Goal: Information Seeking & Learning: Learn about a topic

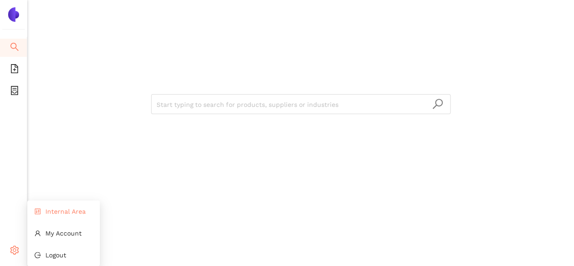
click at [45, 213] on li "Internal Area" at bounding box center [63, 211] width 73 height 18
click at [57, 212] on span "Internal Area" at bounding box center [65, 210] width 40 height 7
click at [48, 211] on span "Internal Area" at bounding box center [65, 210] width 40 height 7
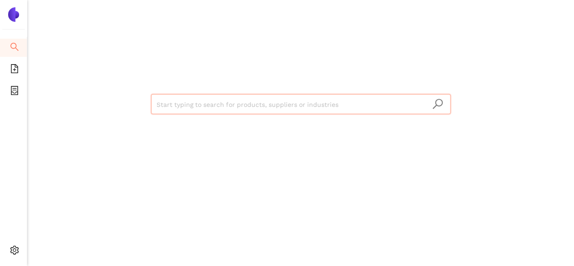
click at [178, 105] on input "search" at bounding box center [301, 104] width 289 height 20
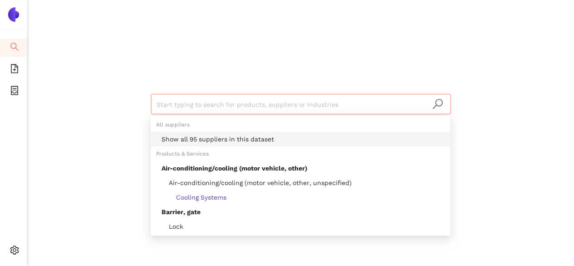
click at [186, 141] on div "Show all 95 suppliers in this dataset" at bounding box center [303, 139] width 283 height 10
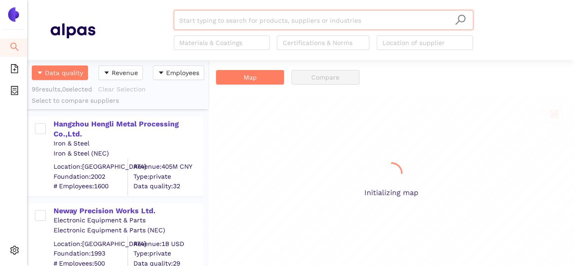
scroll to position [199, 174]
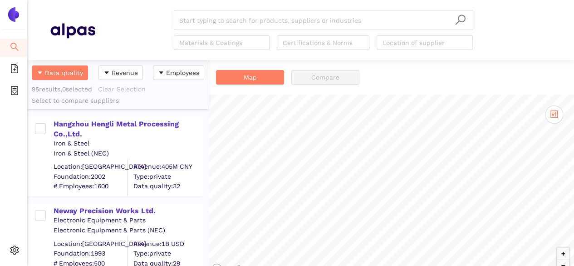
click at [134, 23] on div "Start typing to search for products, suppliers or industries Materials & Coatin…" at bounding box center [323, 30] width 456 height 40
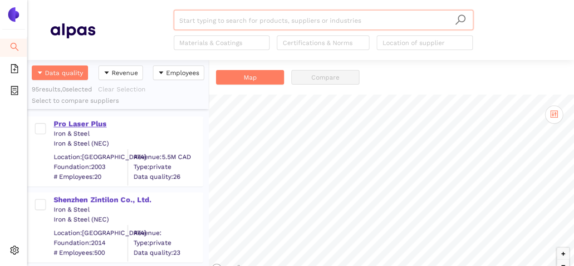
click at [66, 121] on div "Pro Laser Plus" at bounding box center [128, 124] width 149 height 10
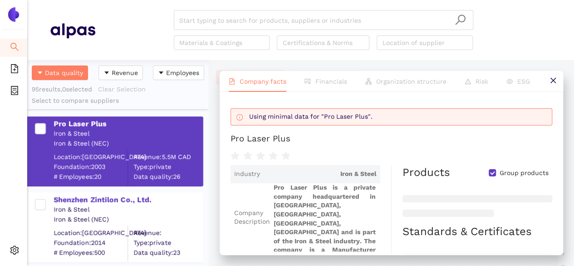
click at [182, 95] on div "Data quality Revenue Employees 95 results, 0 selected Clear Selection Select to…" at bounding box center [118, 84] width 182 height 49
click at [97, 198] on div "Shenzhen Zintilon Co., Ltd." at bounding box center [128, 200] width 149 height 10
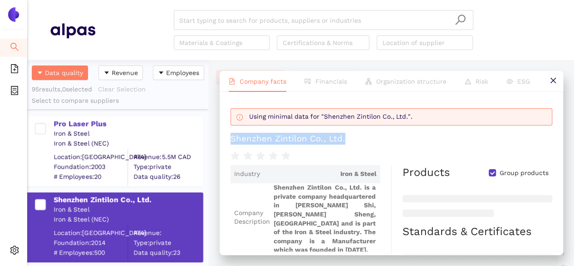
drag, startPoint x: 229, startPoint y: 135, endPoint x: 358, endPoint y: 137, distance: 128.5
click at [358, 137] on div "Using minimal data for "Shenzhen Zintilon Co., Ltd.". Shenzhen Zintilon Co., Lt…" at bounding box center [392, 173] width 344 height 162
copy div "Shenzhen Zintilon Co., Ltd."
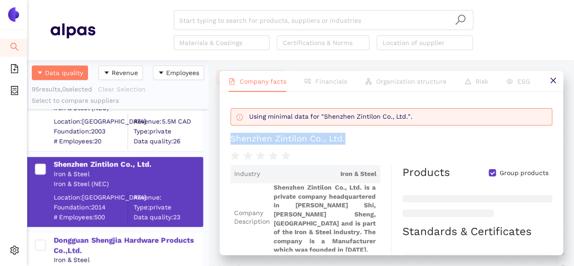
scroll to position [91, 0]
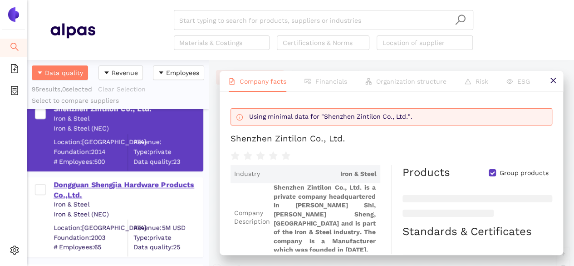
click at [115, 192] on div "Dongguan Shengjia Hardware Products Co.,Ltd." at bounding box center [128, 190] width 149 height 20
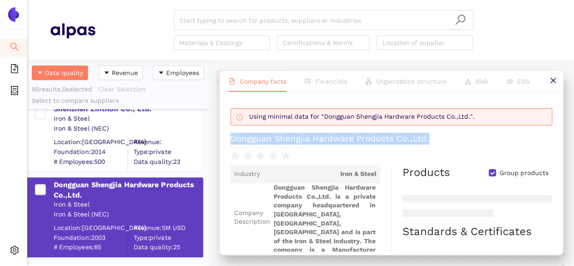
drag, startPoint x: 231, startPoint y: 140, endPoint x: 466, endPoint y: 138, distance: 235.6
click at [466, 138] on h1 "Dongguan Shengjia Hardware Products Co.,Ltd." at bounding box center [392, 139] width 322 height 12
copy div "Dongguan Shengjia Hardware Products Co.,Ltd."
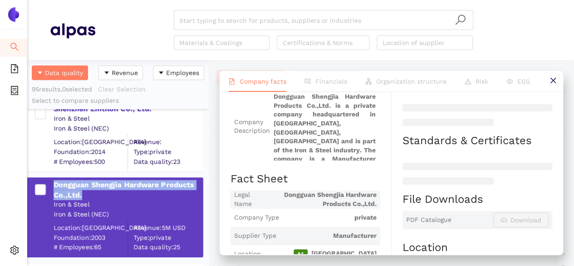
drag, startPoint x: 91, startPoint y: 192, endPoint x: 52, endPoint y: 174, distance: 42.5
click at [52, 174] on div "Dongguan Shengjia Hardware Products Co.,Ltd. Iron & Steel Iron & Steel (NEC) Lo…" at bounding box center [118, 213] width 182 height 87
copy div "Dongguan Shengjia Hardware Products Co.,Ltd."
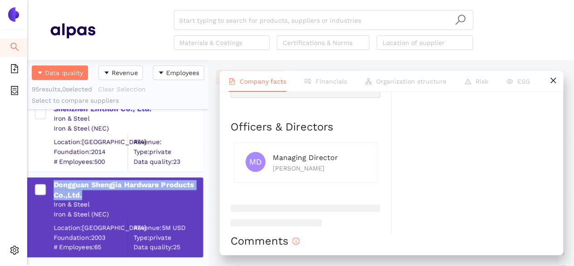
scroll to position [228, 0]
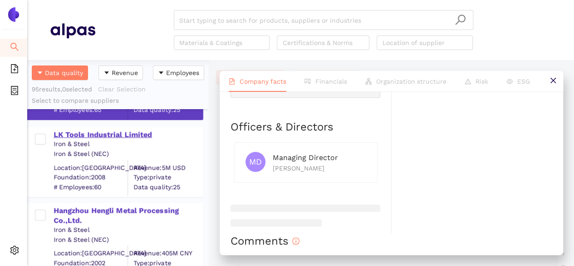
click at [132, 133] on div "LK Tools Industrial Limited" at bounding box center [128, 134] width 149 height 10
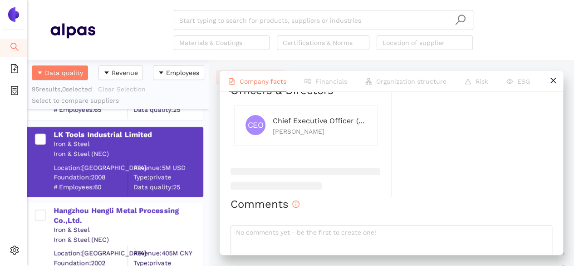
scroll to position [30, 0]
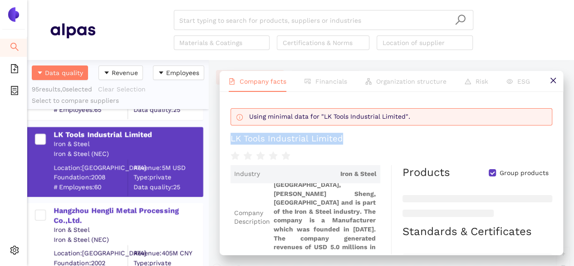
drag, startPoint x: 228, startPoint y: 140, endPoint x: 348, endPoint y: 137, distance: 119.9
click at [348, 137] on div "Using minimal data for "LK Tools Industrial Limited". LK Tools Industrial Limit…" at bounding box center [392, 173] width 344 height 162
copy div "LK Tools Industrial Limited"
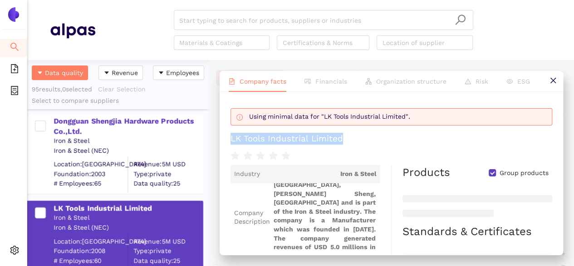
scroll to position [137, 0]
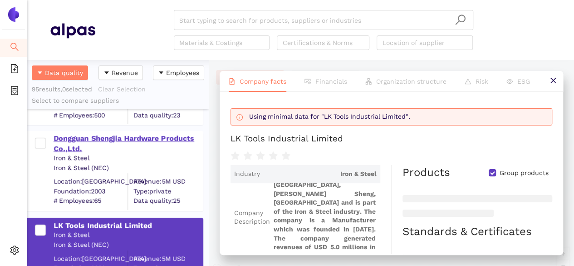
click at [128, 141] on div "Dongguan Shengjia Hardware Products Co.,Ltd." at bounding box center [128, 143] width 149 height 20
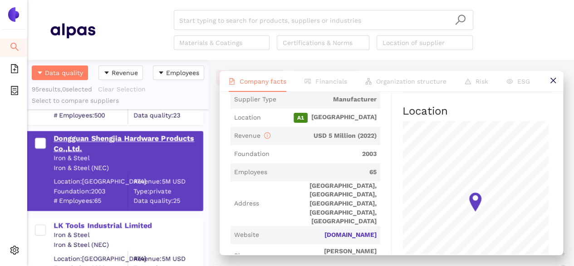
scroll to position [183, 0]
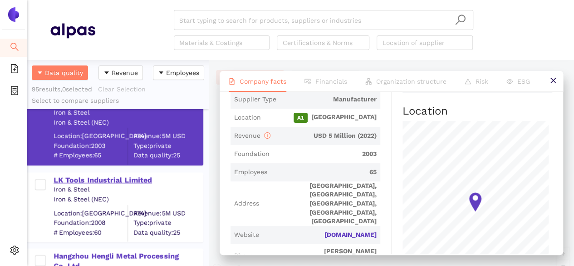
click at [81, 180] on div "LK Tools Industrial Limited" at bounding box center [128, 180] width 149 height 10
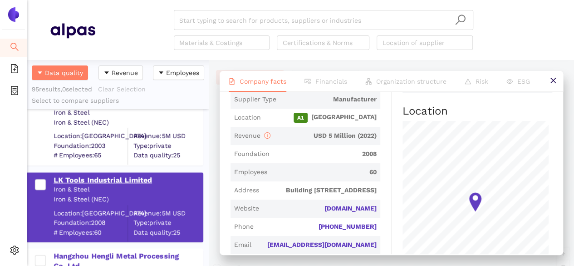
scroll to position [30, 0]
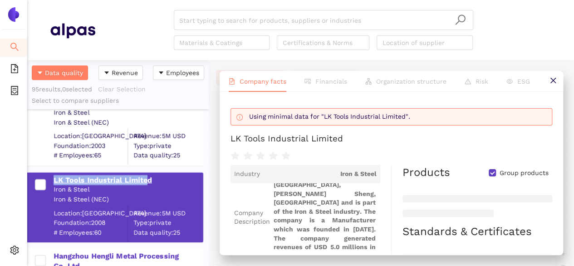
drag, startPoint x: 54, startPoint y: 176, endPoint x: 144, endPoint y: 179, distance: 89.5
click at [144, 179] on div "LK Tools Industrial Limited Iron & Steel Iron & Steel (NEC) Location: China Fou…" at bounding box center [119, 207] width 165 height 68
drag, startPoint x: 157, startPoint y: 176, endPoint x: 51, endPoint y: 178, distance: 105.3
click at [51, 178] on div "LK Tools Industrial Limited Iron & Steel Iron & Steel (NEC) Location: China Fou…" at bounding box center [119, 207] width 165 height 68
copy div "LK Tools Industrial Limited"
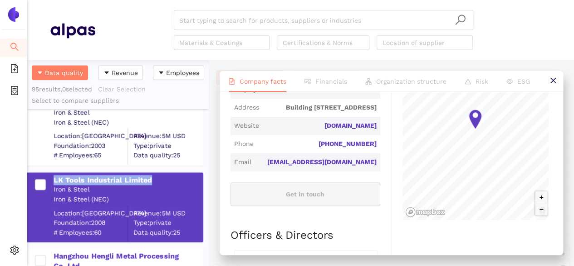
scroll to position [326, 0]
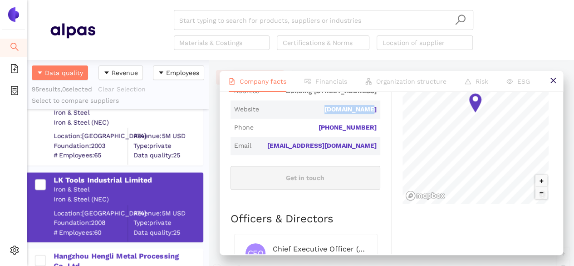
drag, startPoint x: 320, startPoint y: 124, endPoint x: 385, endPoint y: 118, distance: 65.6
click at [385, 118] on div "Industry Iron & Steel Company Description LK Tools Industrial Limited is a priv…" at bounding box center [311, 82] width 161 height 486
copy link "[DOMAIN_NAME]"
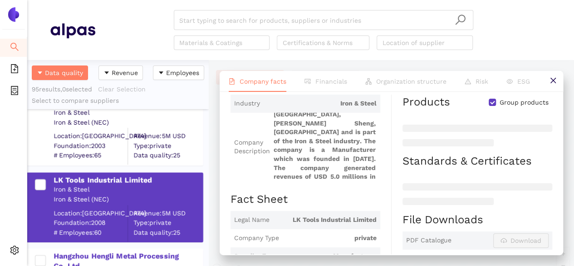
scroll to position [54, 0]
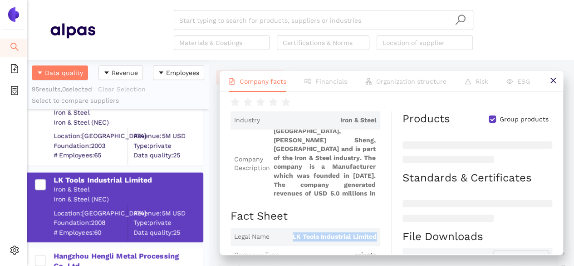
drag, startPoint x: 279, startPoint y: 233, endPoint x: 374, endPoint y: 230, distance: 94.9
click at [374, 230] on span "Legal Name LK Tools Industrial Limited" at bounding box center [306, 236] width 150 height 18
copy span "LK Tools Industrial Limited"
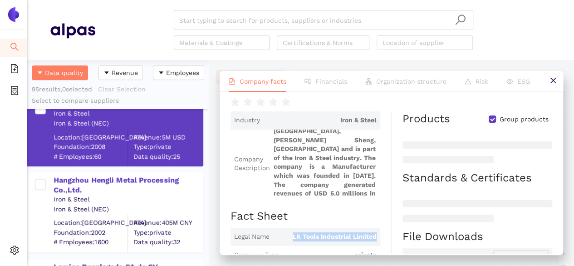
scroll to position [273, 0]
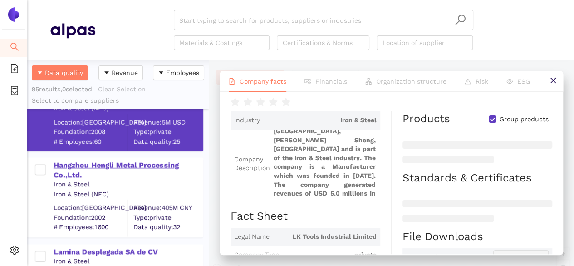
click at [127, 164] on div "Hangzhou Hengli Metal Processing Co.,Ltd." at bounding box center [128, 170] width 149 height 20
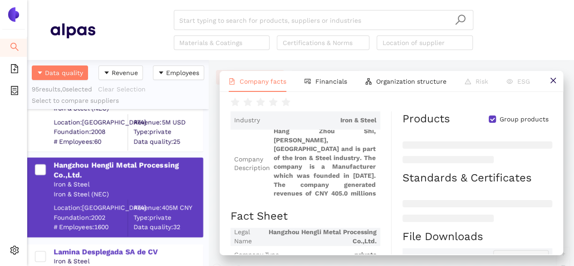
scroll to position [0, 0]
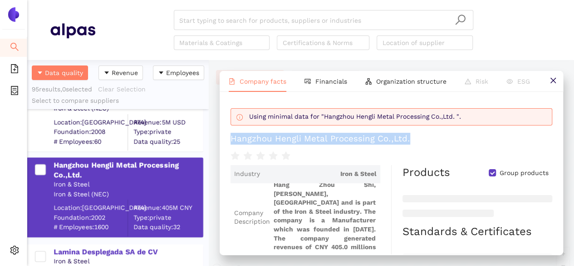
drag, startPoint x: 229, startPoint y: 140, endPoint x: 416, endPoint y: 141, distance: 187.1
click at [416, 141] on div "Using minimal data for "Hangzhou Hengli Metal Processing Co.,Ltd. ". Hangzhou H…" at bounding box center [392, 173] width 344 height 162
copy div "Hangzhou Hengli Metal Processing Co.,Ltd."
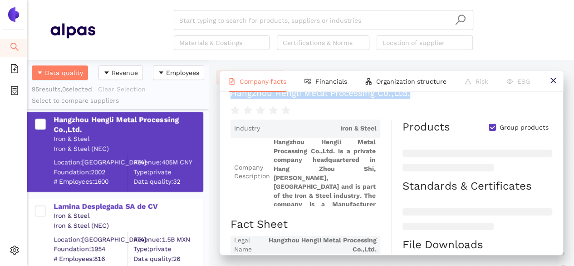
copy div "Hangzhou Hengli Metal Processing Co.,Ltd."
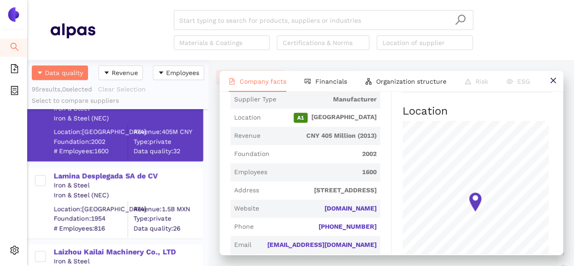
scroll to position [364, 0]
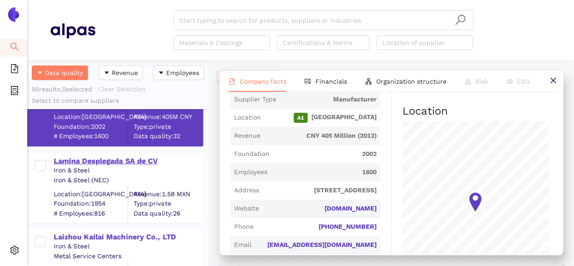
click at [106, 157] on div "Lamina Desplegada SA de CV" at bounding box center [128, 161] width 149 height 10
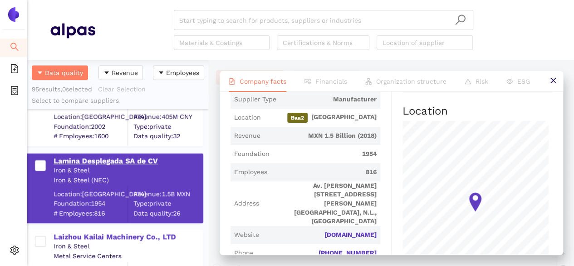
scroll to position [30, 0]
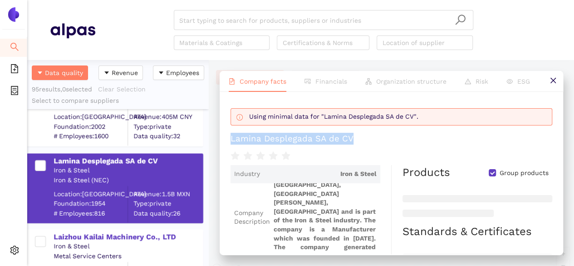
drag, startPoint x: 224, startPoint y: 137, endPoint x: 367, endPoint y: 138, distance: 142.6
click at [367, 138] on div "Using minimal data for "Lamina Desplegada SA de CV". Lamina Desplegada SA de CV…" at bounding box center [392, 173] width 344 height 162
copy div "Lamina Desplegada SA de CV"
click at [363, 142] on h1 "Lamina Desplegada SA de CV" at bounding box center [392, 139] width 322 height 12
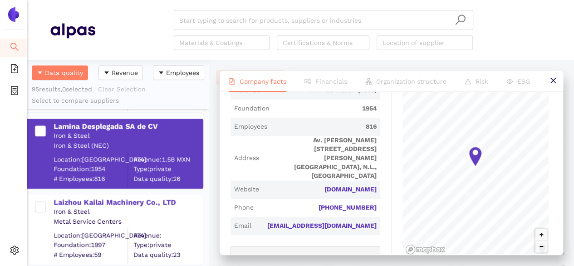
scroll to position [410, 0]
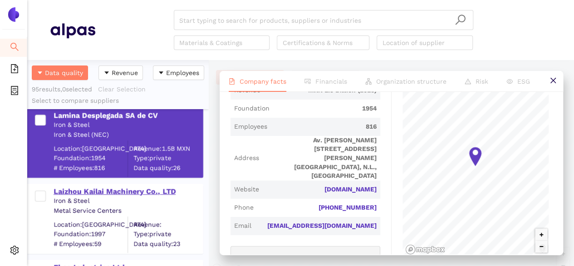
click at [144, 187] on div "Laizhou Kailai Machinery Co., LTD" at bounding box center [128, 191] width 149 height 10
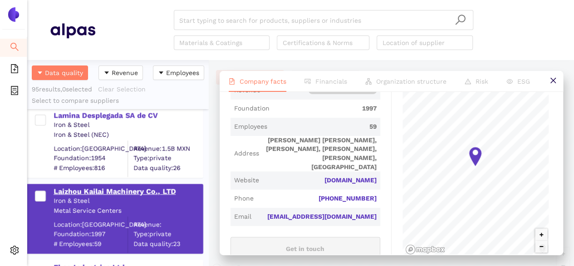
scroll to position [12, 0]
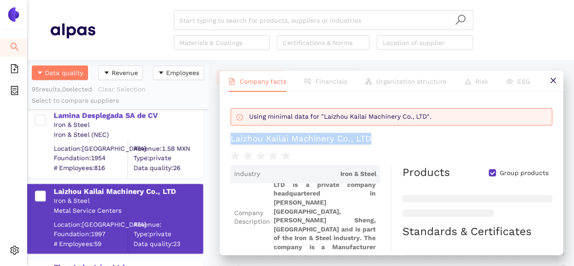
drag, startPoint x: 230, startPoint y: 138, endPoint x: 373, endPoint y: 143, distance: 142.7
click at [373, 143] on div "Using minimal data for "Laizhou Kailai Machinery Co., LTD". Laizhou Kailai Mach…" at bounding box center [392, 173] width 344 height 162
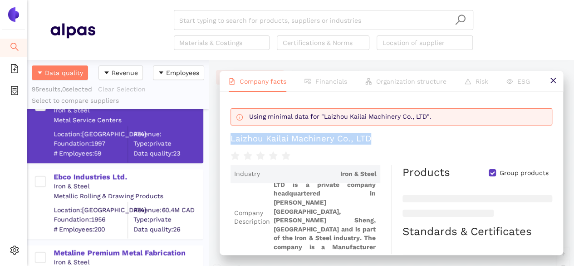
scroll to position [500, 0]
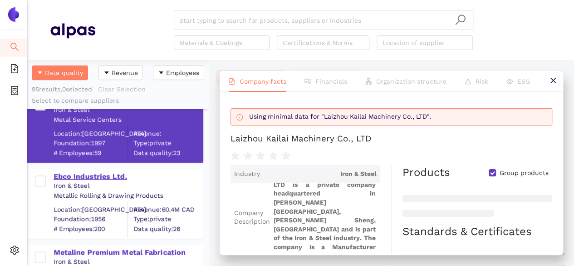
click at [107, 178] on div "Ebco Industries Ltd." at bounding box center [128, 176] width 149 height 10
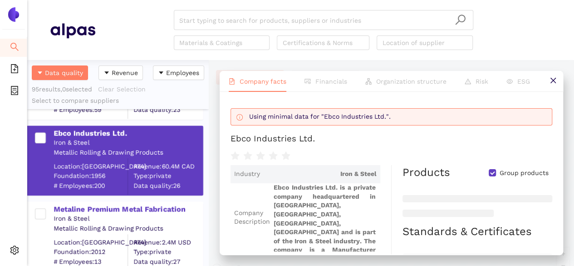
scroll to position [546, 0]
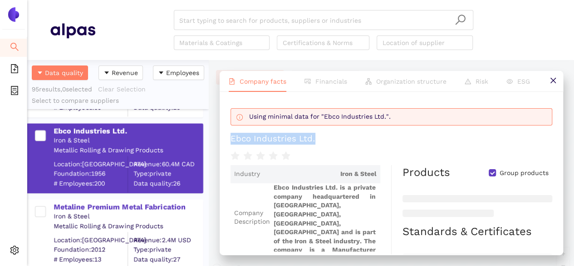
drag, startPoint x: 231, startPoint y: 140, endPoint x: 346, endPoint y: 138, distance: 114.9
click at [355, 137] on h1 "Ebco Industries Ltd." at bounding box center [392, 139] width 322 height 12
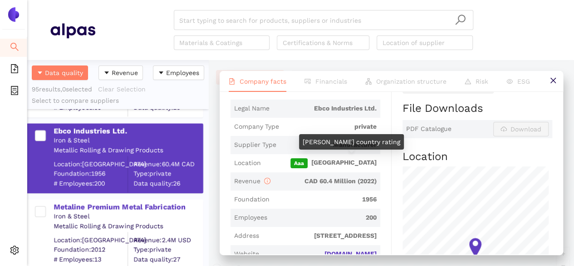
scroll to position [272, 0]
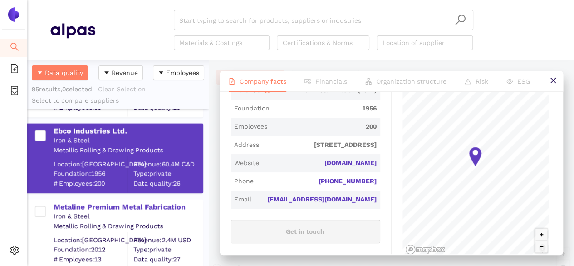
drag, startPoint x: 267, startPoint y: 138, endPoint x: 375, endPoint y: 151, distance: 109.8
click at [375, 151] on span "Address [STREET_ADDRESS]" at bounding box center [306, 145] width 150 height 18
drag, startPoint x: 316, startPoint y: 200, endPoint x: 380, endPoint y: 203, distance: 63.2
click at [380, 203] on div "Industry Iron & Steel Company Description Ebco Industries Ltd. is a private com…" at bounding box center [311, 135] width 161 height 486
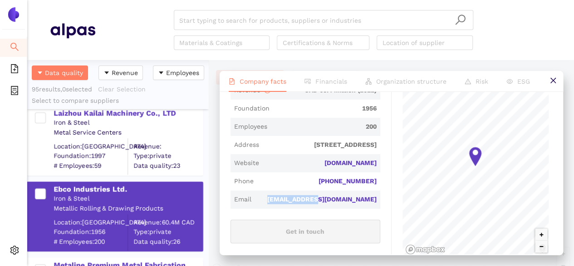
scroll to position [455, 0]
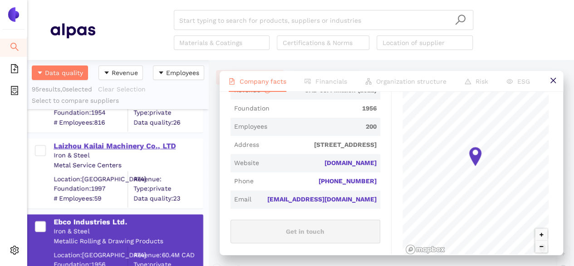
click at [138, 148] on div "Laizhou Kailai Machinery Co., LTD" at bounding box center [128, 146] width 149 height 10
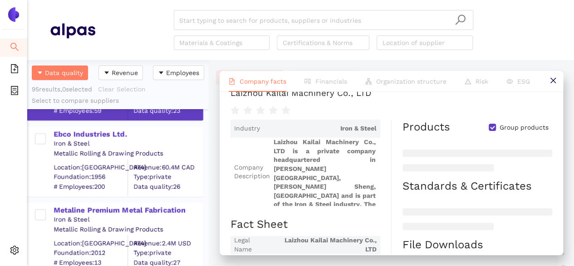
scroll to position [546, 0]
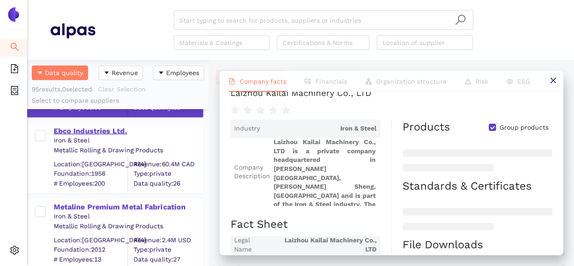
click at [109, 130] on div "Ebco Industries Ltd." at bounding box center [128, 131] width 149 height 10
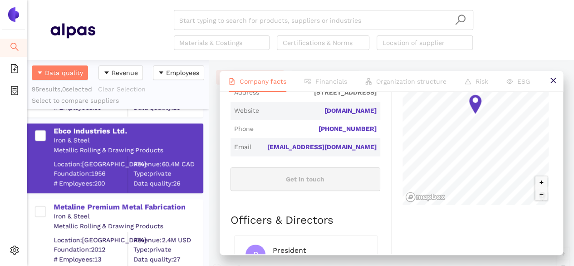
scroll to position [363, 0]
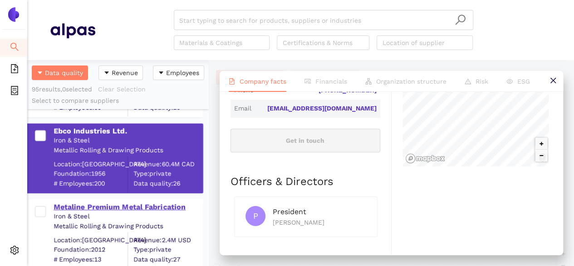
click at [90, 202] on div "Metaline Premium Metal Fabrication" at bounding box center [128, 207] width 149 height 10
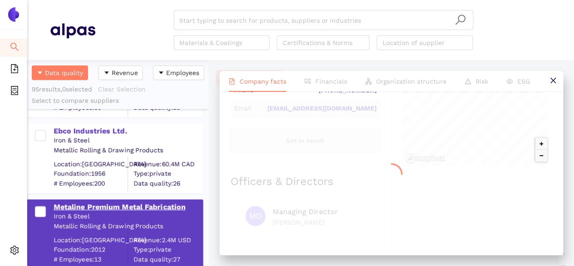
scroll to position [0, 0]
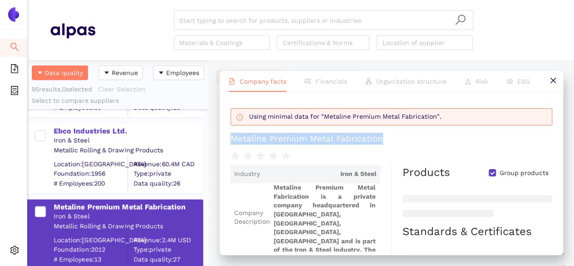
drag, startPoint x: 224, startPoint y: 134, endPoint x: 381, endPoint y: 140, distance: 157.2
click at [381, 138] on div "Using minimal data for "Metaline Premium Metal Fabrication". Metaline Premium M…" at bounding box center [392, 173] width 344 height 162
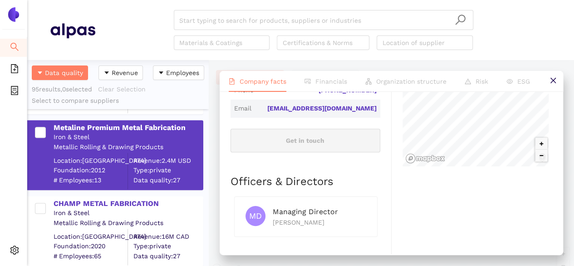
scroll to position [637, 0]
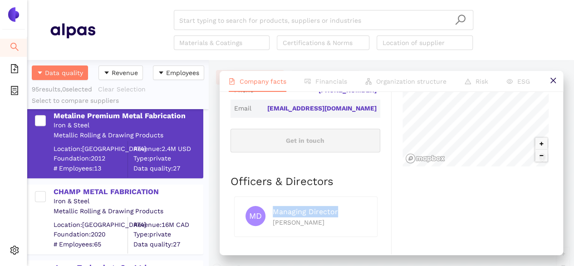
drag, startPoint x: 272, startPoint y: 203, endPoint x: 344, endPoint y: 205, distance: 71.8
click at [344, 205] on div "MD Managing Director [PERSON_NAME]" at bounding box center [305, 216] width 143 height 40
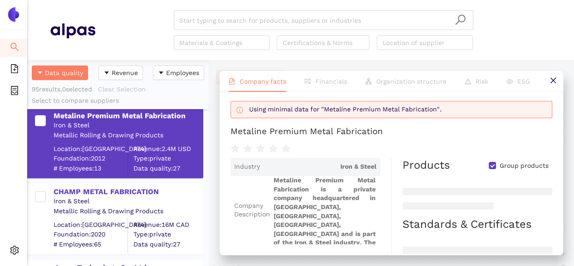
scroll to position [0, 0]
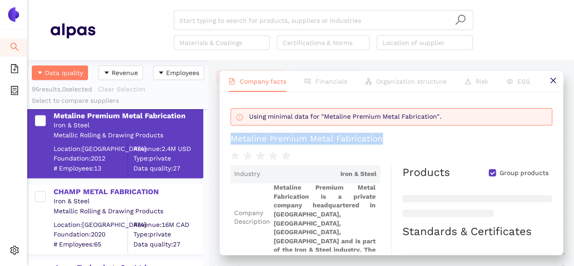
drag, startPoint x: 320, startPoint y: 138, endPoint x: 400, endPoint y: 137, distance: 79.5
click at [400, 137] on div "Using minimal data for "Metaline Premium Metal Fabrication". Metaline Premium M…" at bounding box center [392, 173] width 344 height 162
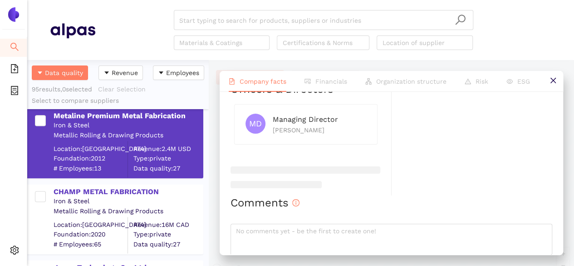
scroll to position [442, 0]
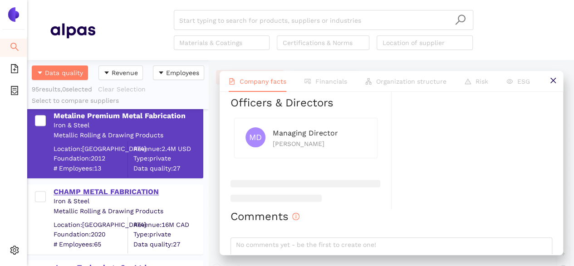
click at [128, 191] on div "CHAMP METAL FABRICATION" at bounding box center [128, 192] width 149 height 10
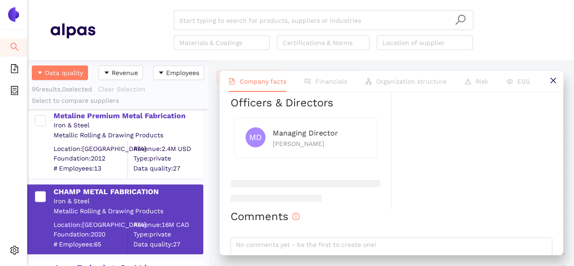
scroll to position [0, 0]
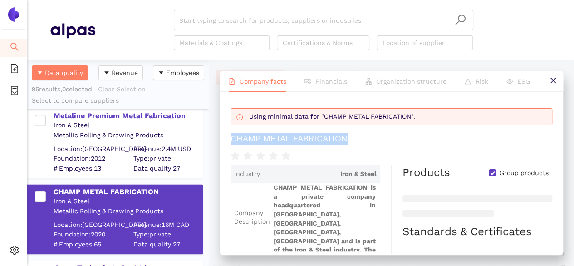
drag, startPoint x: 232, startPoint y: 139, endPoint x: 347, endPoint y: 134, distance: 114.5
click at [347, 134] on div "CHAMP METAL FABRICATION" at bounding box center [289, 139] width 117 height 12
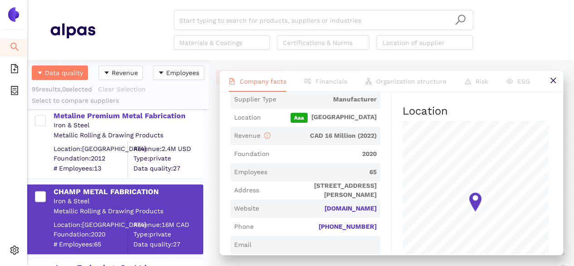
scroll to position [409, 0]
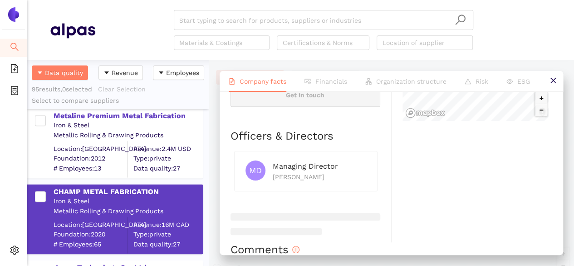
drag, startPoint x: 267, startPoint y: 179, endPoint x: 323, endPoint y: 173, distance: 56.2
click at [323, 173] on div "MD Managing Director [PERSON_NAME]" at bounding box center [306, 170] width 121 height 21
click at [347, 180] on div "[PERSON_NAME]" at bounding box center [320, 177] width 94 height 10
drag, startPoint x: 274, startPoint y: 174, endPoint x: 351, endPoint y: 174, distance: 77.2
click at [351, 174] on div "[PERSON_NAME]" at bounding box center [320, 177] width 94 height 10
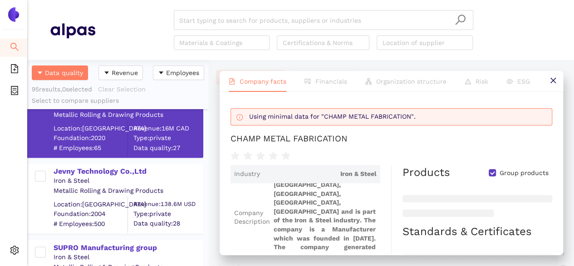
scroll to position [727, 0]
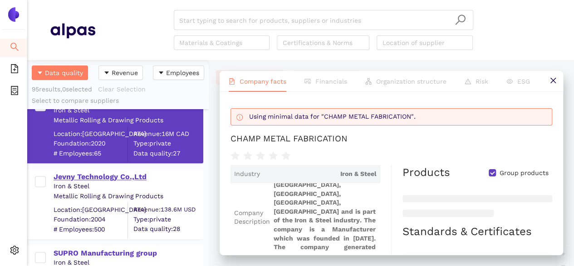
click at [95, 173] on div "Jevny Technology Co.,Ltd" at bounding box center [128, 177] width 149 height 10
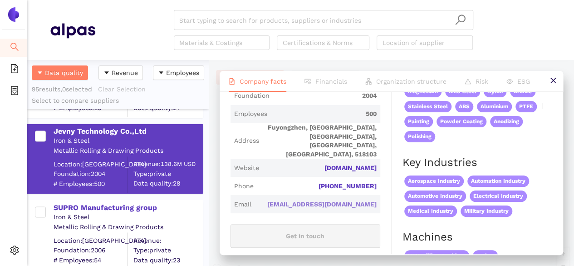
scroll to position [272, 0]
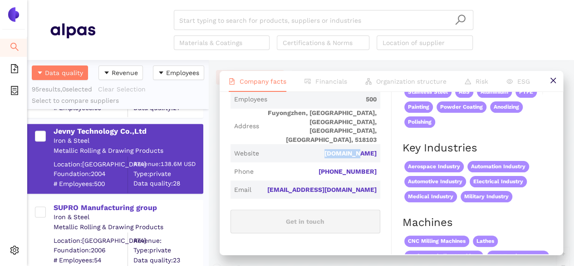
drag, startPoint x: 331, startPoint y: 141, endPoint x: 378, endPoint y: 143, distance: 46.8
drag, startPoint x: 52, startPoint y: 127, endPoint x: 161, endPoint y: 131, distance: 109.5
click at [161, 131] on div "Jevny Technology Co.,Ltd Iron & Steel Metallic Rolling & Drawing Products Locat…" at bounding box center [119, 158] width 165 height 68
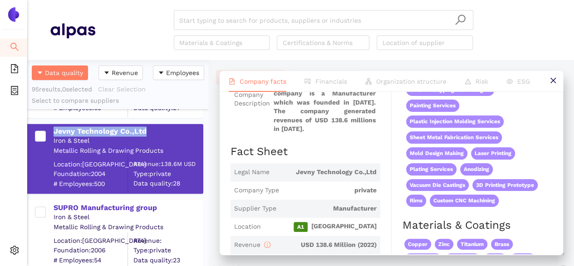
scroll to position [818, 0]
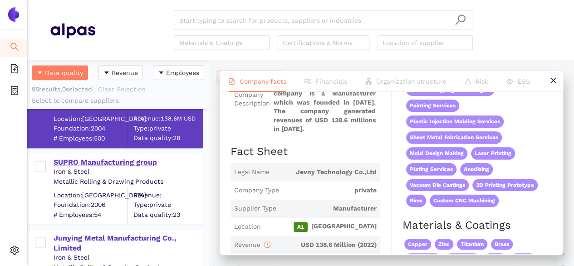
drag, startPoint x: 119, startPoint y: 159, endPoint x: 124, endPoint y: 155, distance: 6.2
click at [120, 159] on div "SUPRO Manufacturing group" at bounding box center [128, 162] width 149 height 10
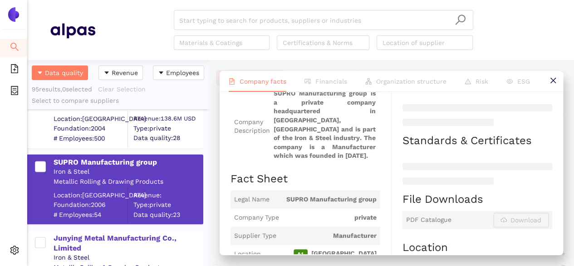
scroll to position [0, 0]
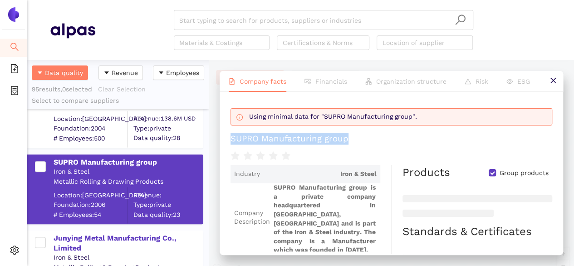
drag, startPoint x: 290, startPoint y: 131, endPoint x: 362, endPoint y: 131, distance: 72.6
click at [362, 131] on div "Using minimal data for "SUPRO Manufacturing group". SUPRO Manufacturing group I…" at bounding box center [392, 173] width 344 height 162
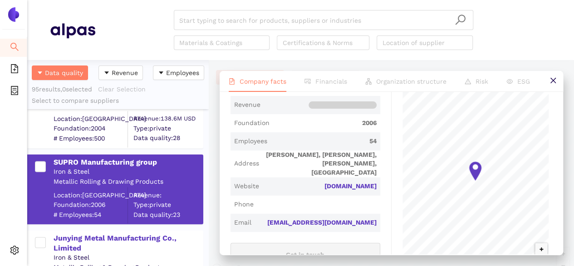
scroll to position [272, 0]
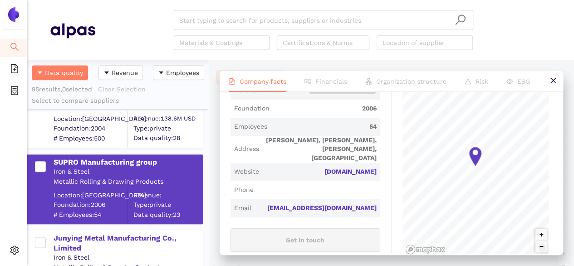
drag, startPoint x: 292, startPoint y: 156, endPoint x: 379, endPoint y: 159, distance: 86.3
click at [379, 159] on div "Industry Iron & Steel Company Description SUPRO Manufacturing group is a privat…" at bounding box center [311, 106] width 161 height 429
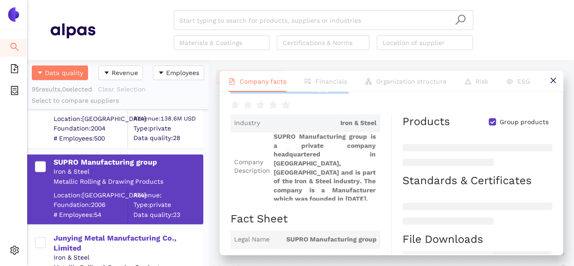
scroll to position [0, 0]
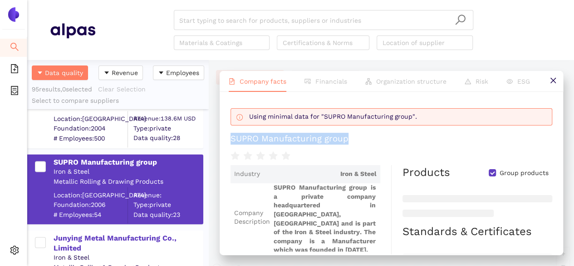
drag, startPoint x: 226, startPoint y: 140, endPoint x: 363, endPoint y: 136, distance: 136.7
click at [363, 136] on div "Using minimal data for "SUPRO Manufacturing group". SUPRO Manufacturing group I…" at bounding box center [392, 173] width 344 height 162
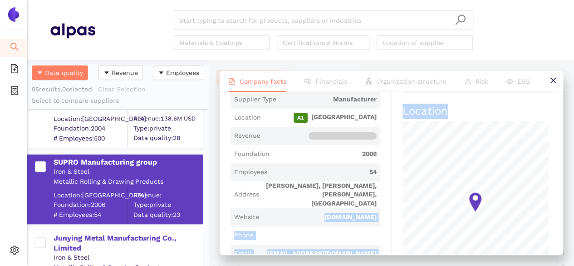
drag, startPoint x: 290, startPoint y: 197, endPoint x: 390, endPoint y: 205, distance: 100.2
click at [390, 205] on div "Industry Iron & Steel Company Description SUPRO Manufacturing group is a privat…" at bounding box center [392, 152] width 322 height 429
drag, startPoint x: 325, startPoint y: 215, endPoint x: 300, endPoint y: 212, distance: 25.1
click at [325, 226] on span "Phone" at bounding box center [306, 235] width 150 height 18
click at [293, 212] on span "[DOMAIN_NAME]" at bounding box center [320, 216] width 114 height 9
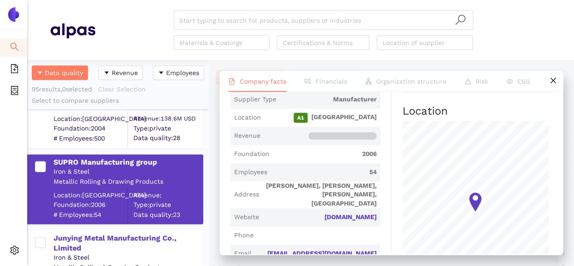
click at [292, 212] on span "[DOMAIN_NAME]" at bounding box center [320, 216] width 114 height 9
drag, startPoint x: 295, startPoint y: 200, endPoint x: 375, endPoint y: 201, distance: 79.9
click at [374, 208] on span "Website [DOMAIN_NAME]" at bounding box center [306, 217] width 150 height 18
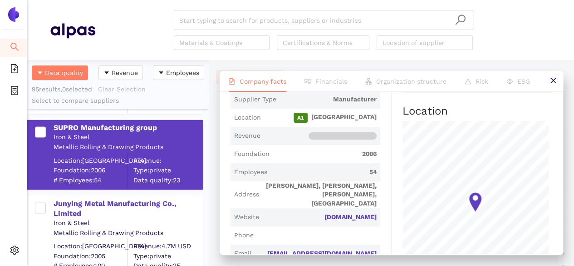
scroll to position [864, 0]
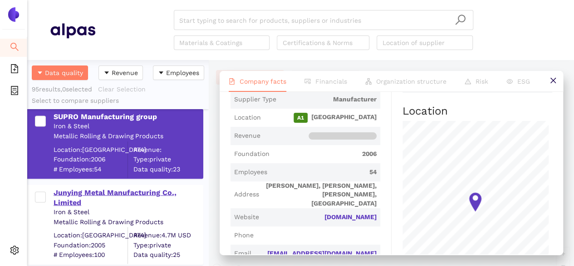
click at [127, 188] on div "Junying Metal Manufacturing Co., Limited" at bounding box center [128, 197] width 149 height 20
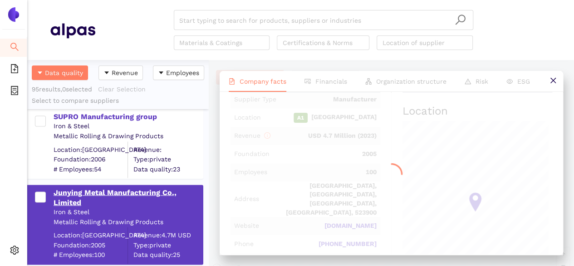
scroll to position [0, 0]
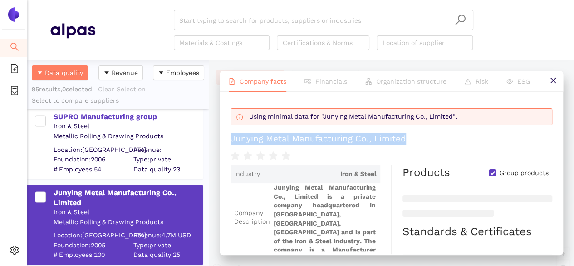
drag, startPoint x: 232, startPoint y: 135, endPoint x: 420, endPoint y: 142, distance: 188.1
click at [420, 142] on h1 "Junying Metal Manufacturing Co., Limited" at bounding box center [392, 139] width 322 height 12
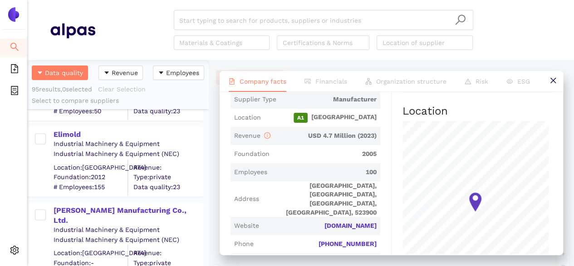
scroll to position [2634, 0]
click at [71, 133] on div "Elimold" at bounding box center [128, 133] width 149 height 10
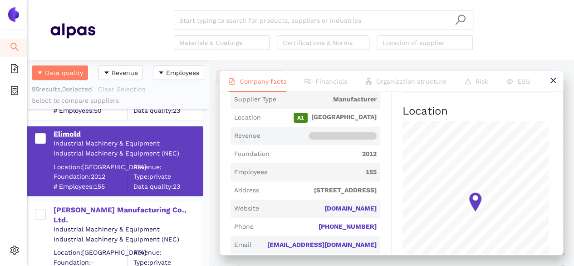
scroll to position [3, 0]
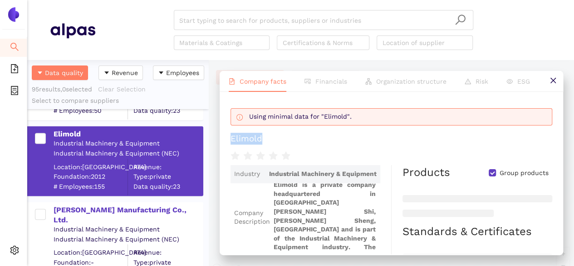
drag, startPoint x: 232, startPoint y: 138, endPoint x: 268, endPoint y: 138, distance: 35.9
click at [268, 138] on h1 "Elimold" at bounding box center [392, 139] width 322 height 12
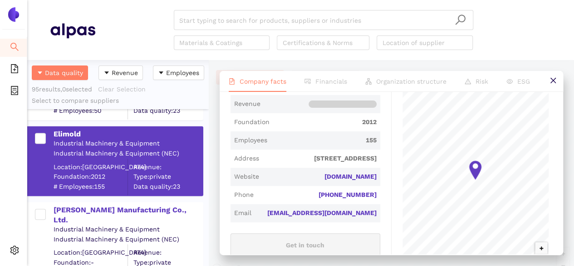
scroll to position [272, 0]
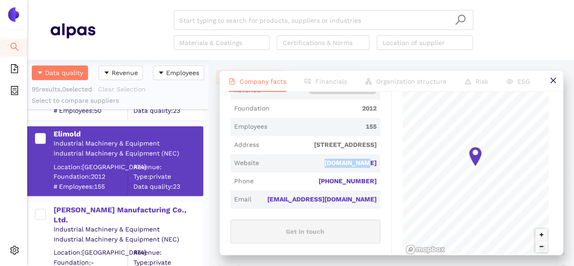
drag, startPoint x: 331, startPoint y: 183, endPoint x: 376, endPoint y: 183, distance: 45.4
click at [376, 172] on span "Website [DOMAIN_NAME]" at bounding box center [306, 163] width 150 height 18
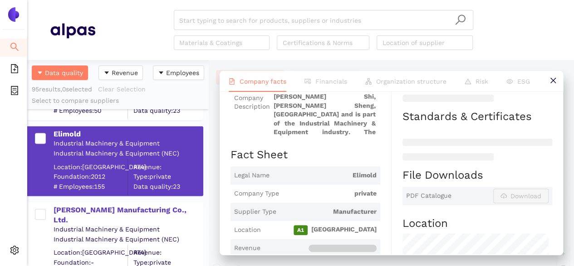
scroll to position [0, 0]
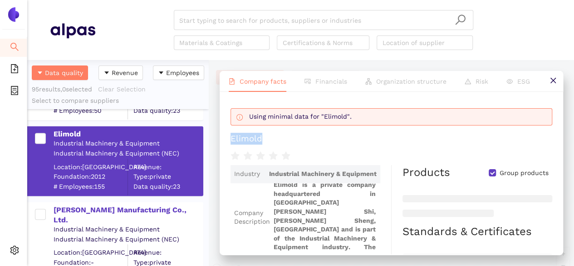
drag, startPoint x: 223, startPoint y: 136, endPoint x: 286, endPoint y: 136, distance: 62.2
click at [286, 136] on div "Using minimal data for "Elimold". Elimold Industry Industrial Machinery & Equip…" at bounding box center [392, 173] width 344 height 162
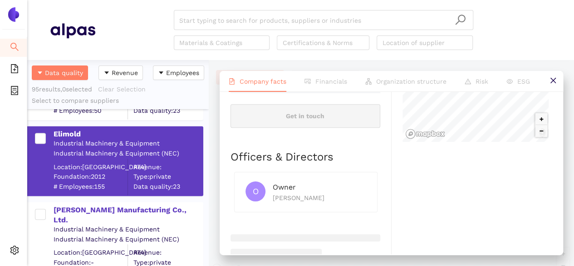
scroll to position [187, 0]
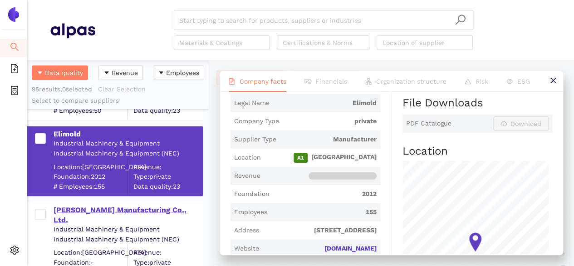
click at [126, 208] on div "[PERSON_NAME] Manufacturing Co., Ltd." at bounding box center [128, 214] width 149 height 20
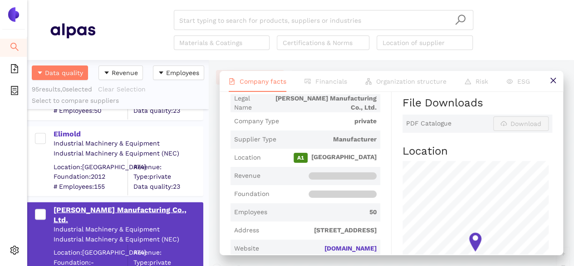
scroll to position [0, 0]
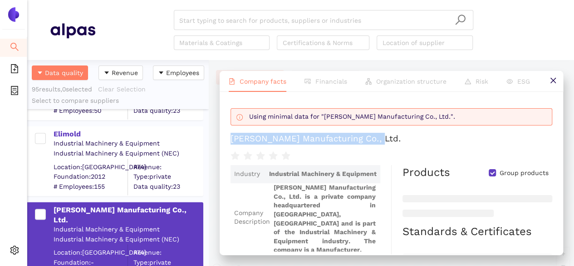
drag, startPoint x: 226, startPoint y: 138, endPoint x: 395, endPoint y: 128, distance: 169.6
click at [395, 128] on div "Using minimal data for "[PERSON_NAME] Manufacturing Co., Ltd.". [PERSON_NAME] M…" at bounding box center [392, 173] width 344 height 162
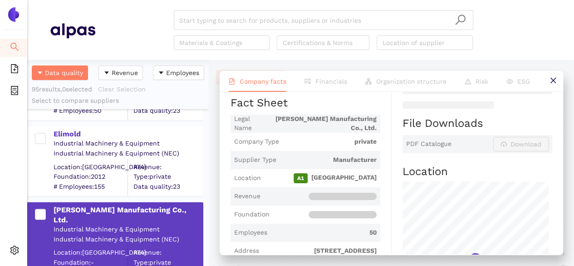
scroll to position [318, 0]
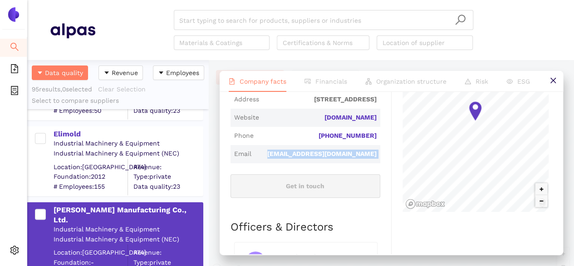
drag, startPoint x: 301, startPoint y: 154, endPoint x: 379, endPoint y: 165, distance: 78.5
click at [379, 165] on div "Industry Industrial Machinery & Equipment Company Description [PERSON_NAME] Man…" at bounding box center [311, 90] width 161 height 486
drag, startPoint x: 321, startPoint y: 118, endPoint x: 374, endPoint y: 121, distance: 52.8
click at [374, 121] on span "Website [DOMAIN_NAME]" at bounding box center [306, 118] width 150 height 18
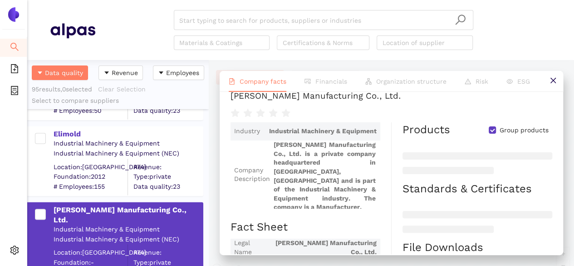
scroll to position [0, 0]
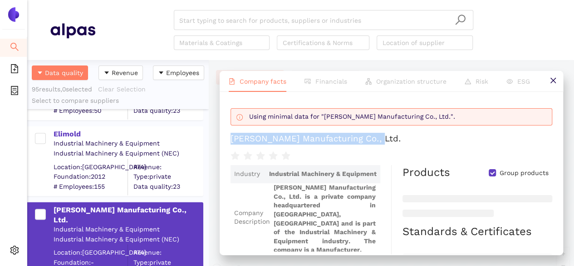
drag, startPoint x: 232, startPoint y: 136, endPoint x: 379, endPoint y: 128, distance: 146.4
click at [379, 128] on div "Using minimal data for "[PERSON_NAME] Manufacturing Co., Ltd.". [PERSON_NAME] M…" at bounding box center [392, 132] width 322 height 59
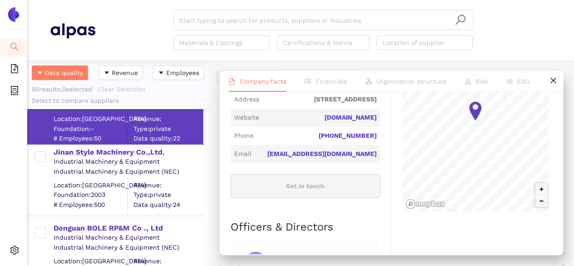
scroll to position [2770, 0]
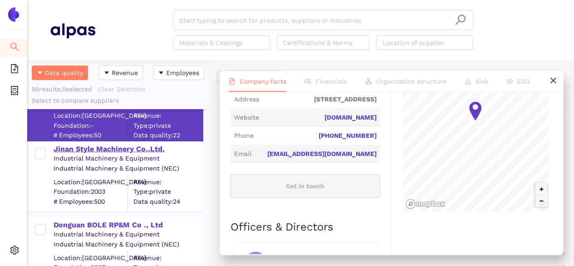
click at [121, 149] on div "Jinan Style Machinery Co.,Ltd." at bounding box center [128, 149] width 149 height 10
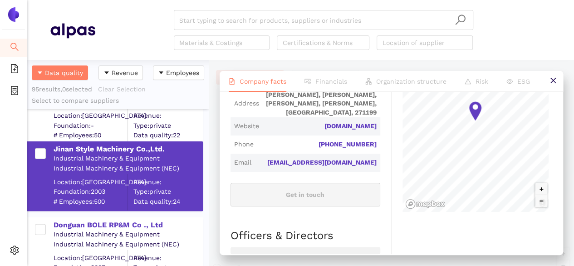
scroll to position [0, 0]
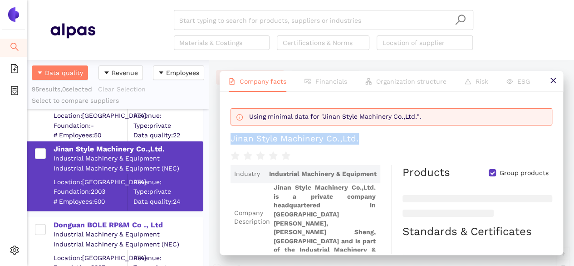
drag, startPoint x: 230, startPoint y: 137, endPoint x: 359, endPoint y: 140, distance: 129.0
click at [359, 140] on div "Using minimal data for "Jinan Style Machinery Co.,Ltd.". Jinan Style Machinery …" at bounding box center [392, 173] width 344 height 162
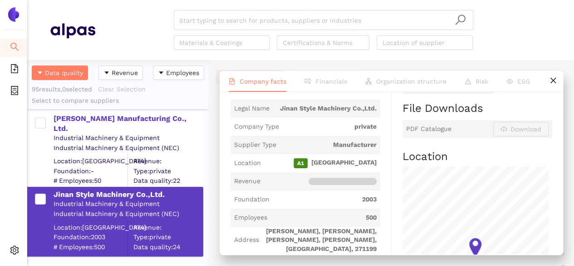
scroll to position [272, 0]
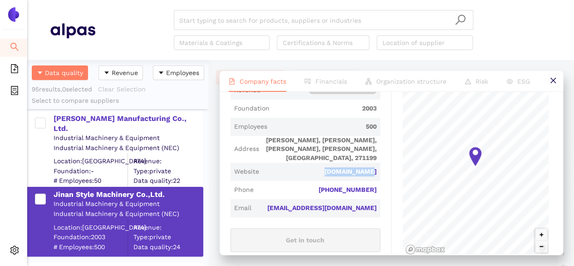
drag, startPoint x: 328, startPoint y: 168, endPoint x: 374, endPoint y: 175, distance: 45.8
click at [374, 176] on span "Website [DOMAIN_NAME]" at bounding box center [306, 172] width 150 height 18
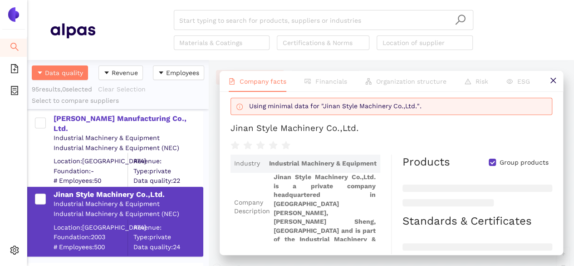
scroll to position [0, 0]
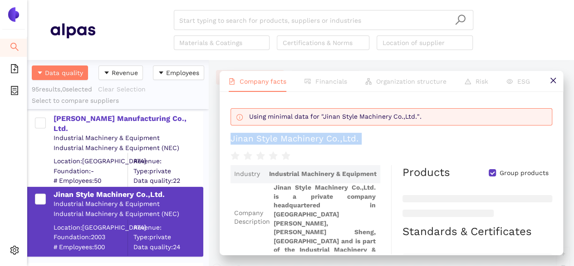
drag, startPoint x: 264, startPoint y: 139, endPoint x: 371, endPoint y: 146, distance: 107.4
click at [371, 146] on div "Using minimal data for "Jinan Style Machinery Co.,Ltd.". Jinan Style Machinery …" at bounding box center [392, 173] width 344 height 162
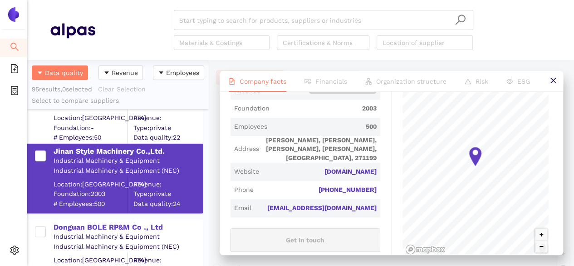
scroll to position [2815, 0]
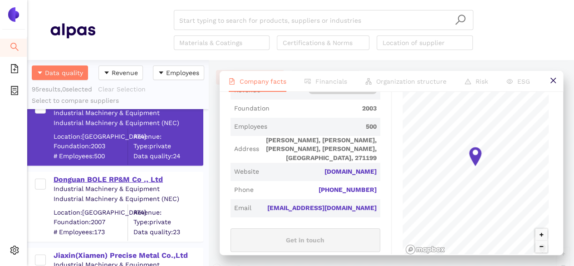
click at [99, 178] on div "Donguan BOLE RP&M Co ., Ltd" at bounding box center [128, 179] width 149 height 10
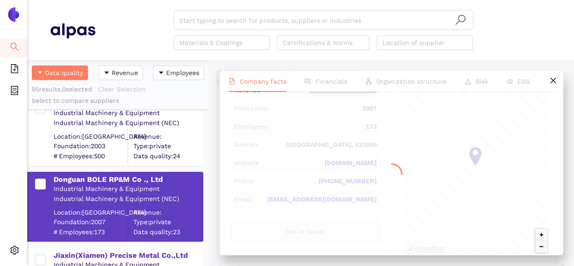
scroll to position [0, 0]
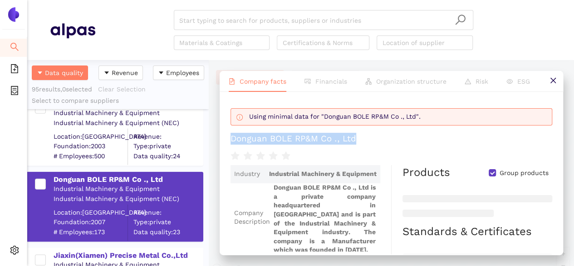
drag, startPoint x: 229, startPoint y: 138, endPoint x: 363, endPoint y: 138, distance: 134.4
click at [363, 138] on div "Using minimal data for "Donguan BOLE RP&M Co ., Ltd". Donguan BOLE RP&M Co ., L…" at bounding box center [392, 173] width 344 height 162
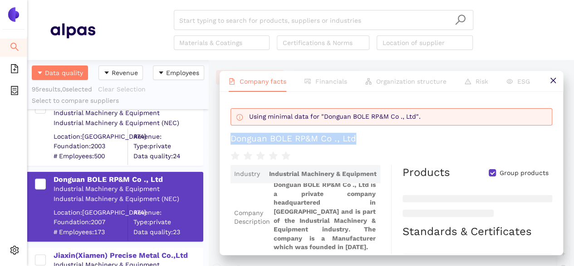
click at [232, 141] on div "Donguan BOLE RP&M Co ., Ltd" at bounding box center [294, 139] width 126 height 12
drag, startPoint x: 227, startPoint y: 137, endPoint x: 379, endPoint y: 136, distance: 152.1
click at [379, 136] on div "Using minimal data for "Donguan BOLE RP&M Co ., Ltd". Donguan BOLE RP&M Co ., L…" at bounding box center [392, 173] width 344 height 162
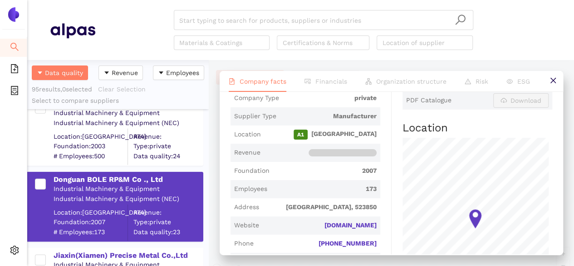
scroll to position [227, 0]
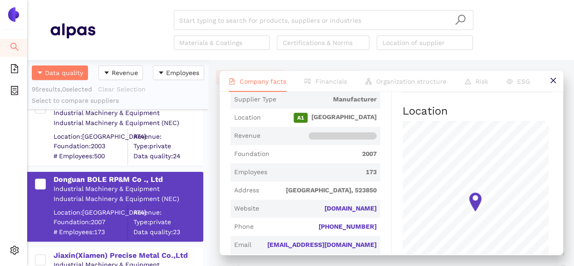
drag, startPoint x: 308, startPoint y: 209, endPoint x: 377, endPoint y: 212, distance: 69.1
click at [375, 214] on span "Website [DOMAIN_NAME]" at bounding box center [306, 208] width 150 height 18
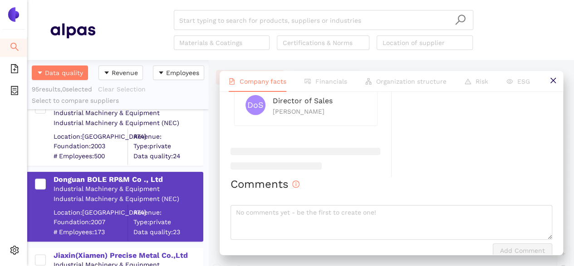
scroll to position [487, 0]
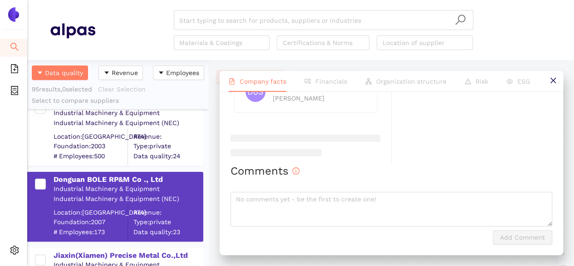
click at [118, 22] on div "Start typing to search for products, suppliers or industries Materials & Coatin…" at bounding box center [323, 30] width 456 height 40
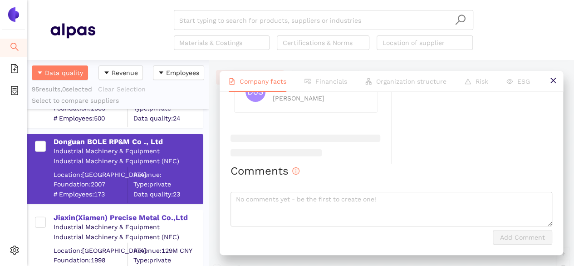
scroll to position [2906, 0]
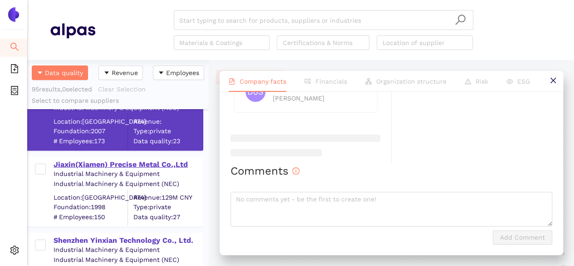
click at [98, 165] on div "Jiaxin(Xiamen) Precise Metal Co.,Ltd" at bounding box center [128, 164] width 149 height 10
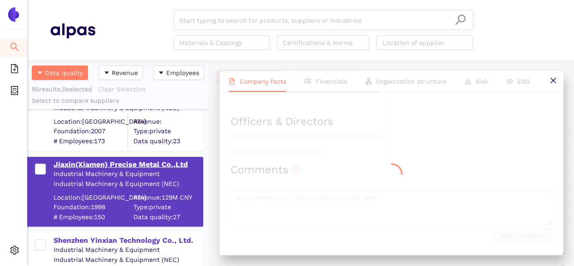
scroll to position [0, 0]
